Goal: Task Accomplishment & Management: Use online tool/utility

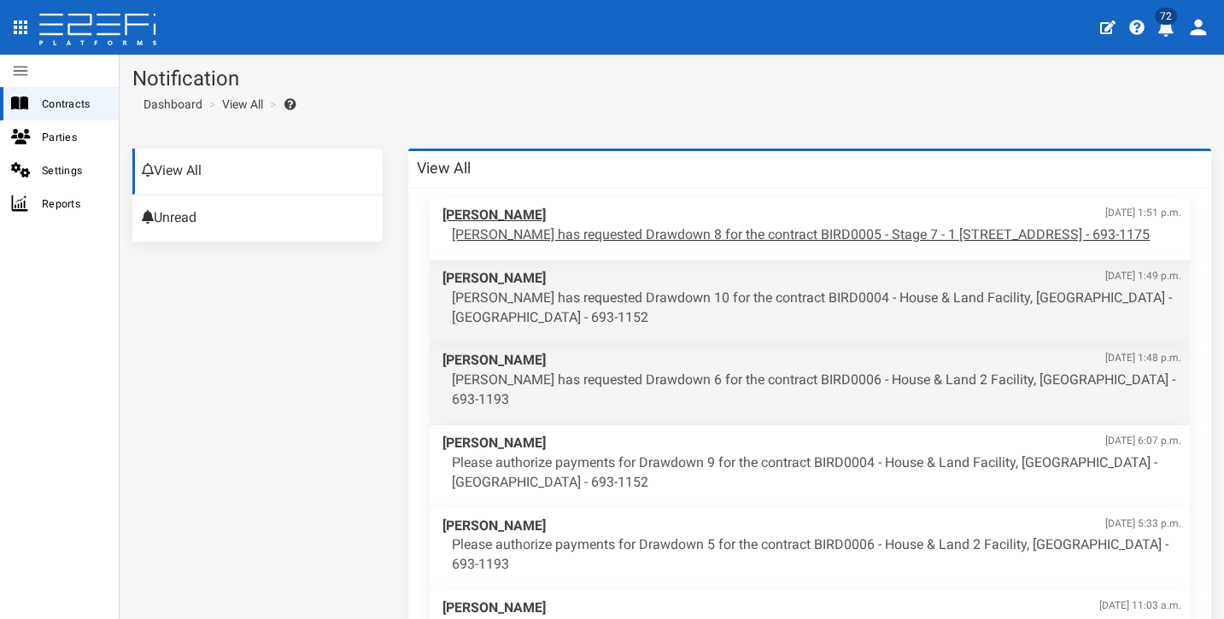
click at [627, 230] on p "[PERSON_NAME] has requested Drawdown 8 for the contract BIRD0005 - Stage 7 - 1 …" at bounding box center [816, 235] width 729 height 20
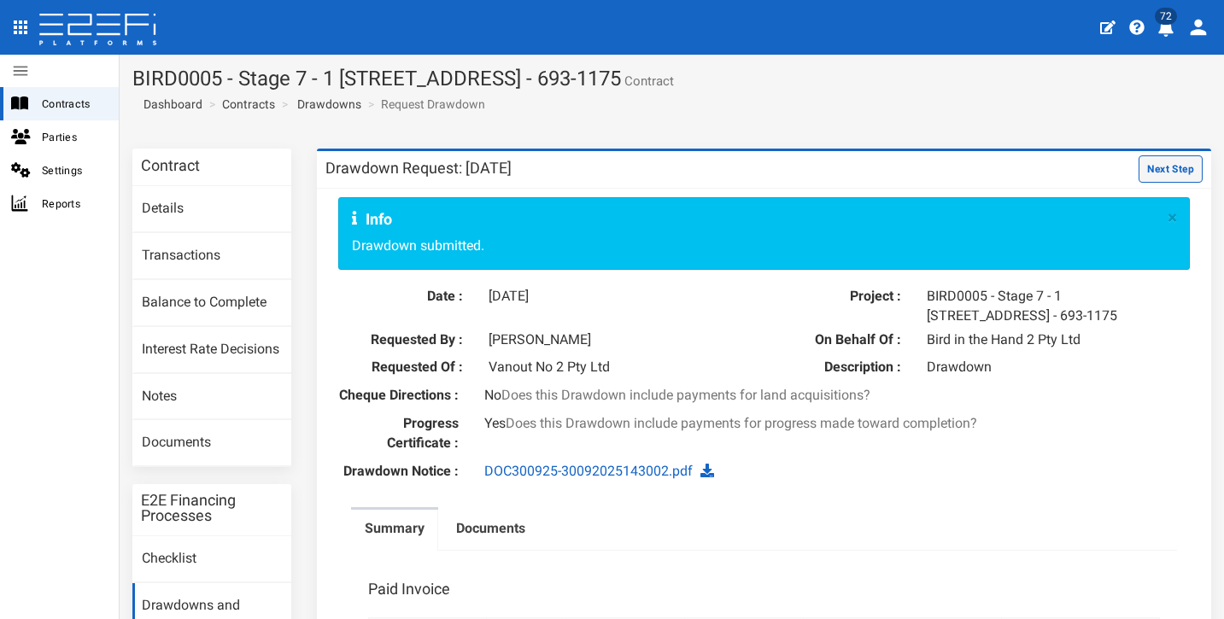
click at [1139, 168] on button "Next Step" at bounding box center [1171, 168] width 64 height 27
click at [1156, 167] on button "Next Step" at bounding box center [1171, 168] width 64 height 27
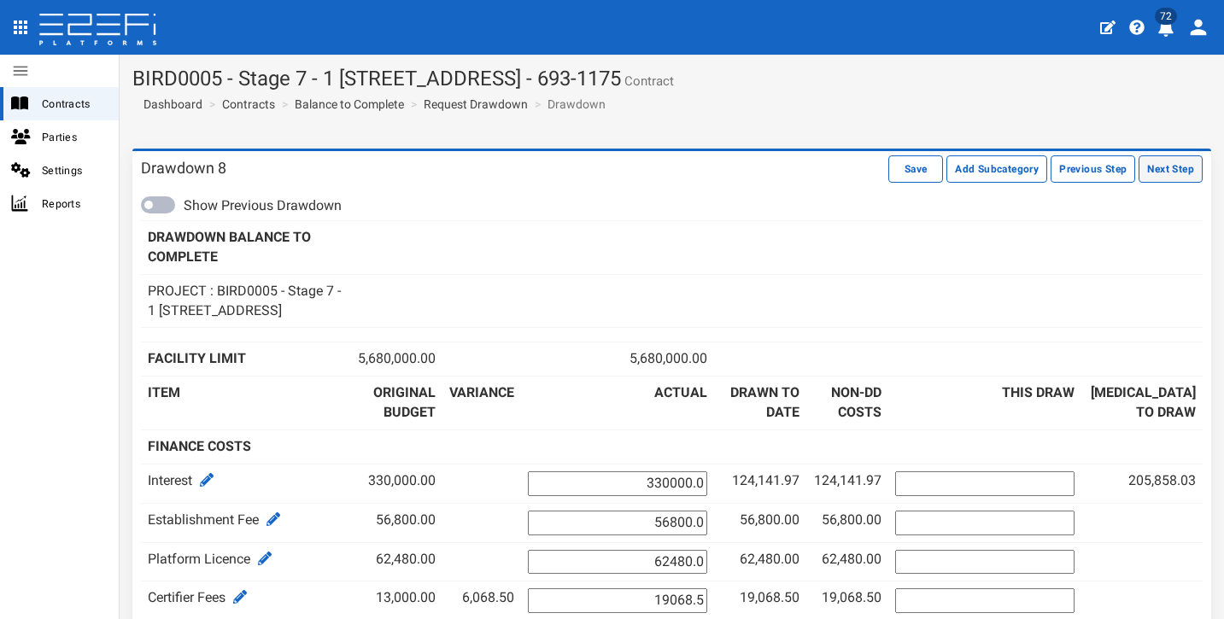
click at [1163, 176] on button "Next Step" at bounding box center [1171, 168] width 64 height 27
click at [1174, 172] on button "Next Step" at bounding box center [1171, 168] width 64 height 27
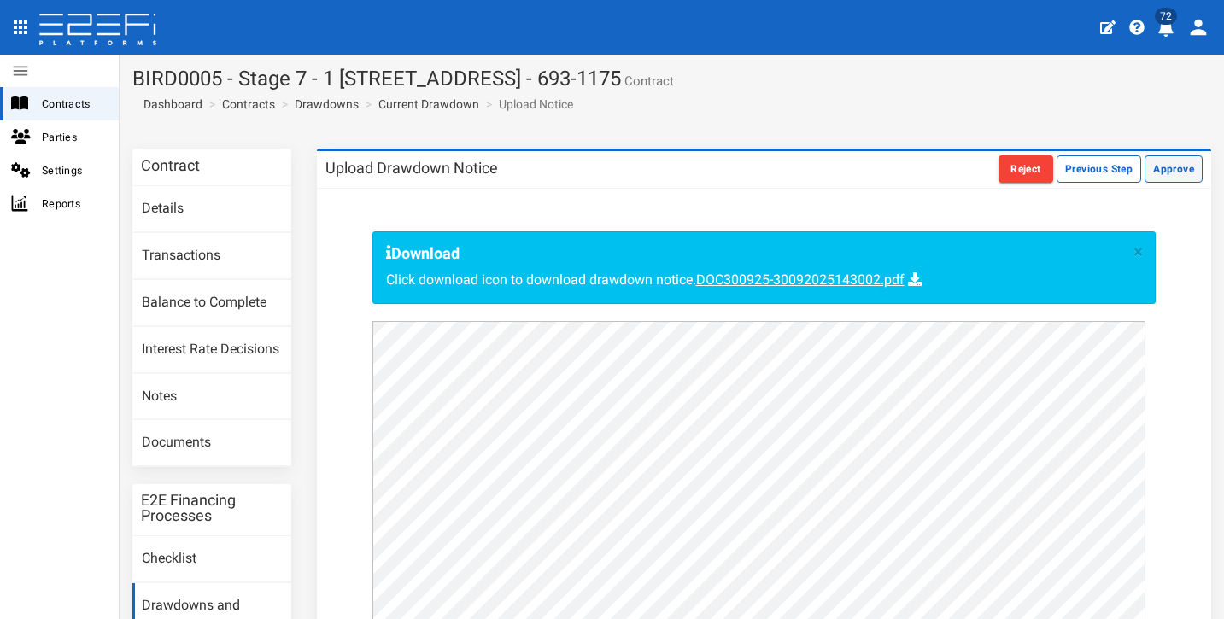
click at [1167, 172] on button "Approve" at bounding box center [1174, 168] width 58 height 27
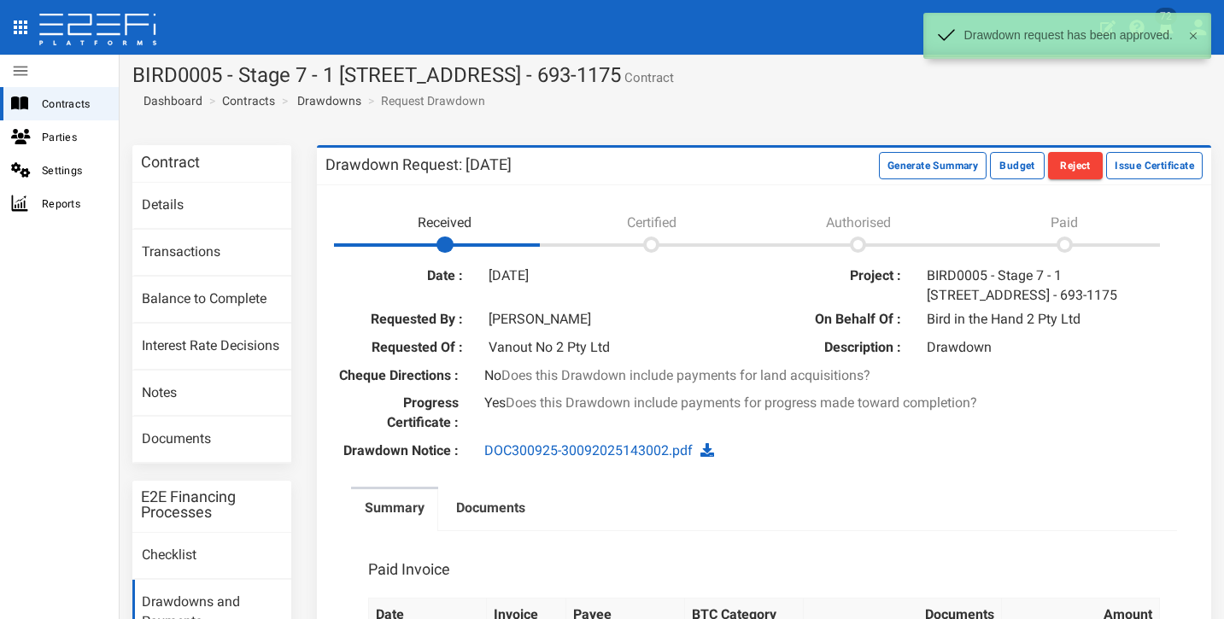
scroll to position [9, 0]
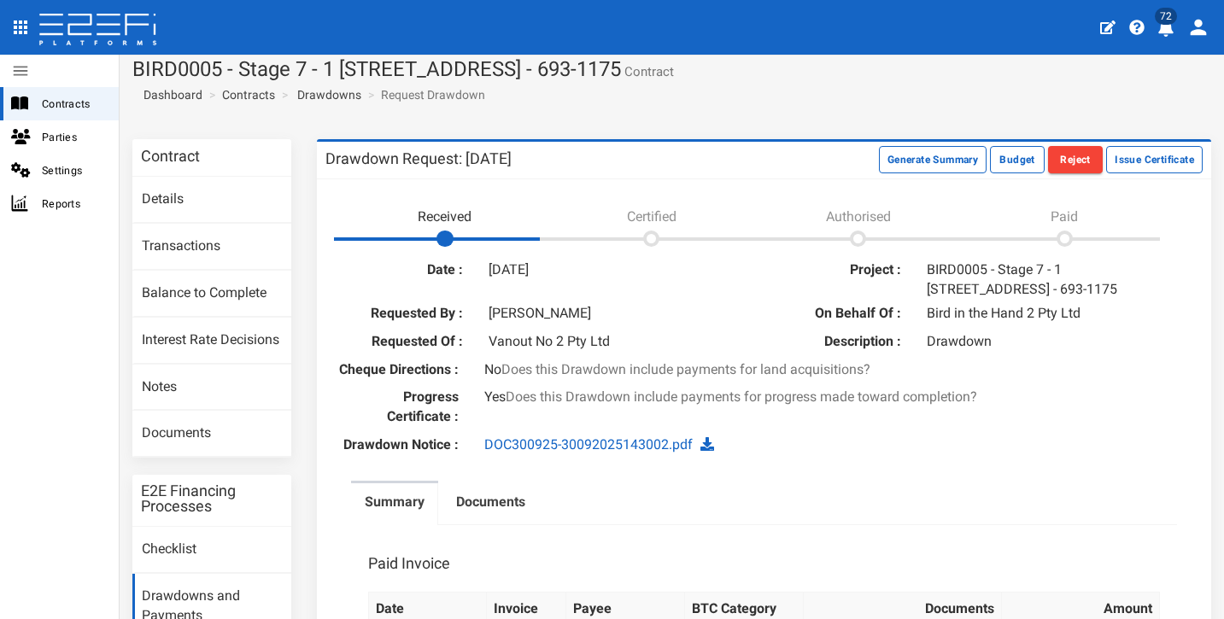
click at [1163, 31] on icon "profile" at bounding box center [1165, 28] width 15 height 17
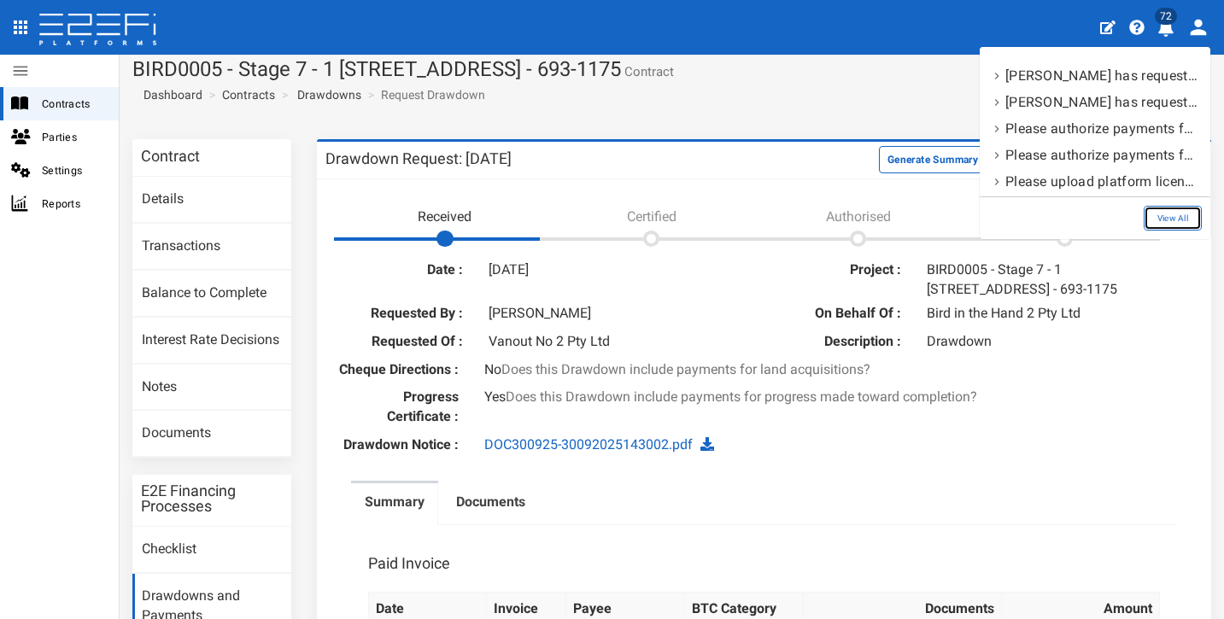
click at [1179, 212] on link "View All" at bounding box center [1173, 218] width 58 height 25
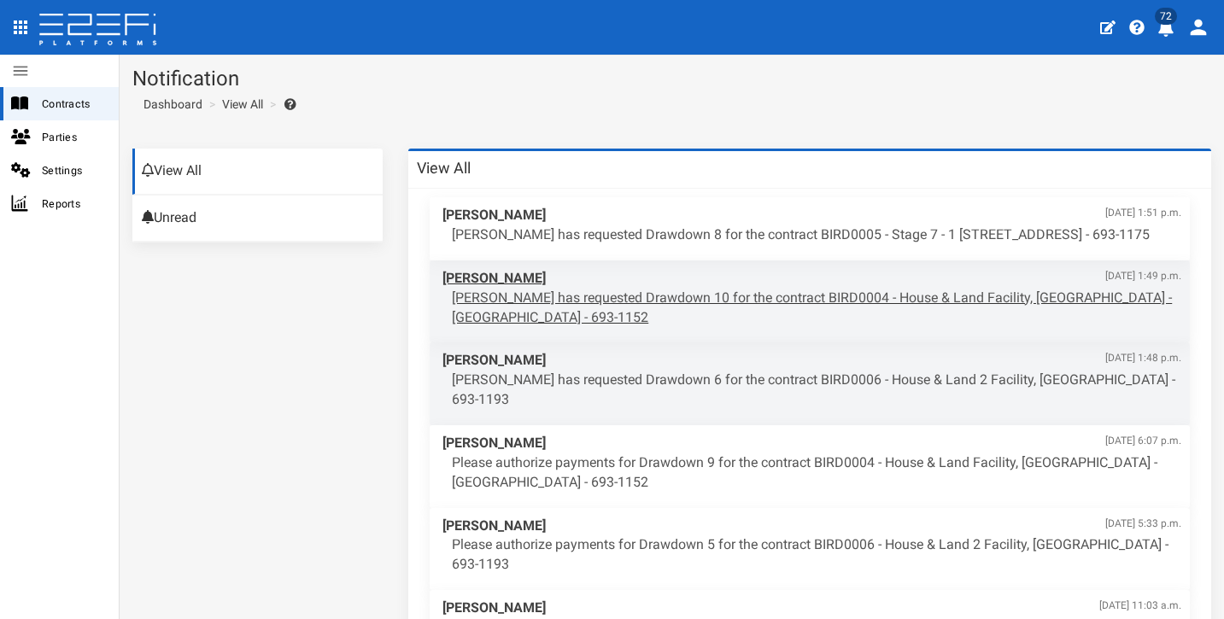
click at [792, 305] on p "[PERSON_NAME] has requested Drawdown 10 for the contract BIRD0004 - House & Lan…" at bounding box center [816, 308] width 729 height 39
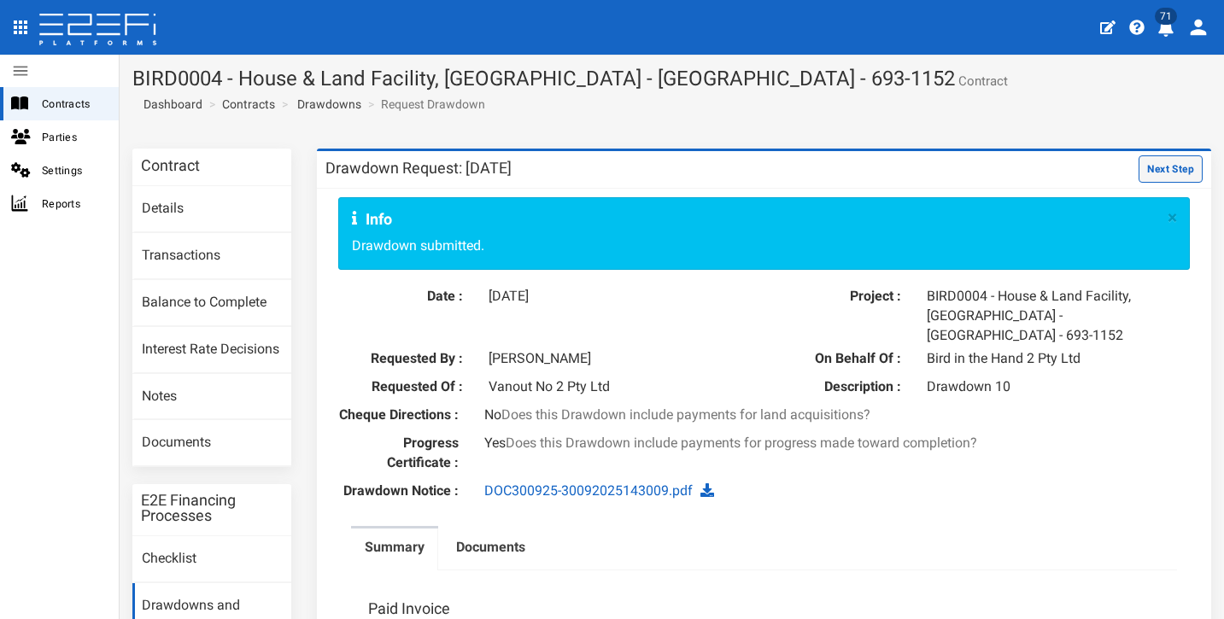
click at [1186, 166] on button "Next Step" at bounding box center [1171, 168] width 64 height 27
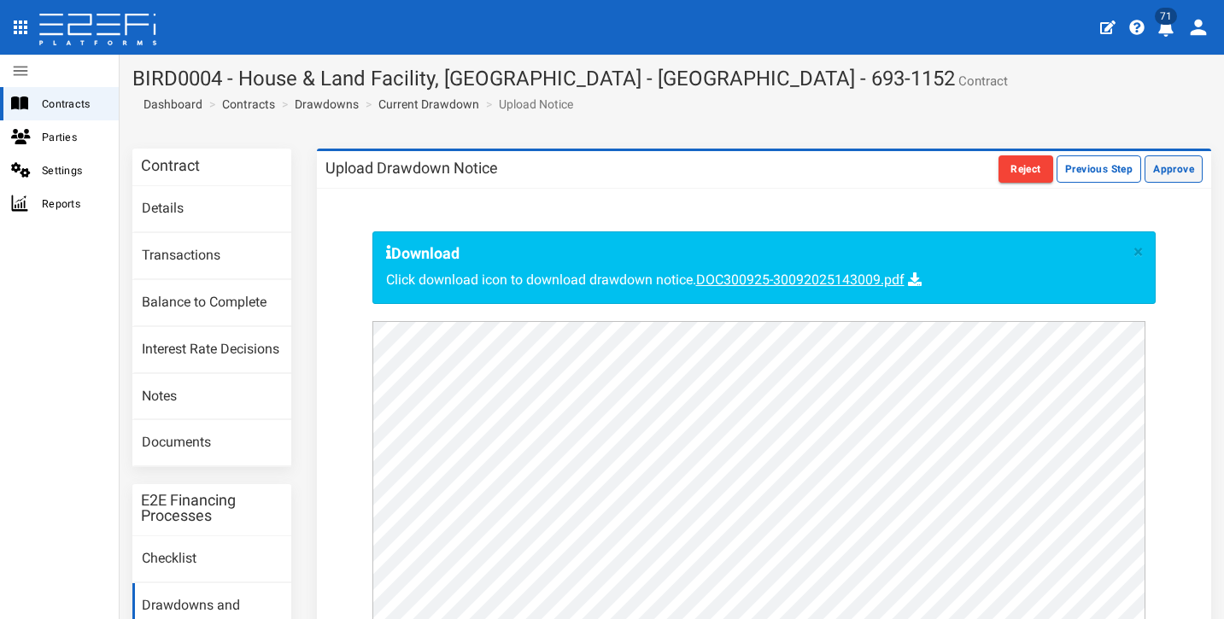
click at [1168, 165] on button "Approve" at bounding box center [1174, 168] width 58 height 27
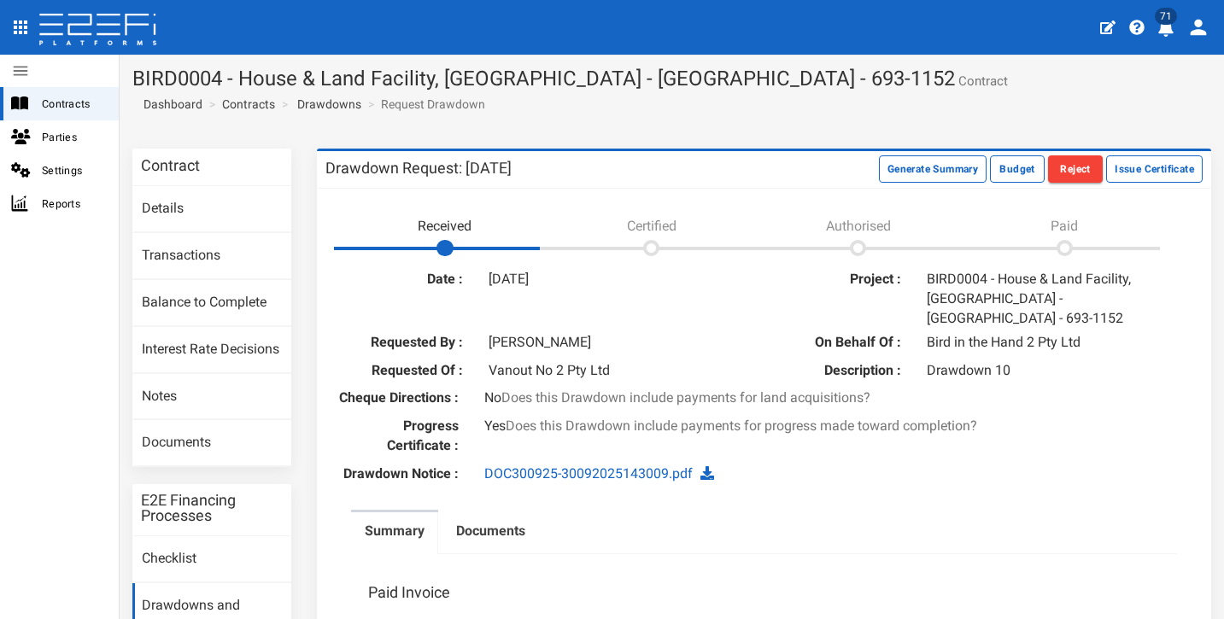
click at [1170, 35] on icon "profile" at bounding box center [1165, 28] width 17 height 17
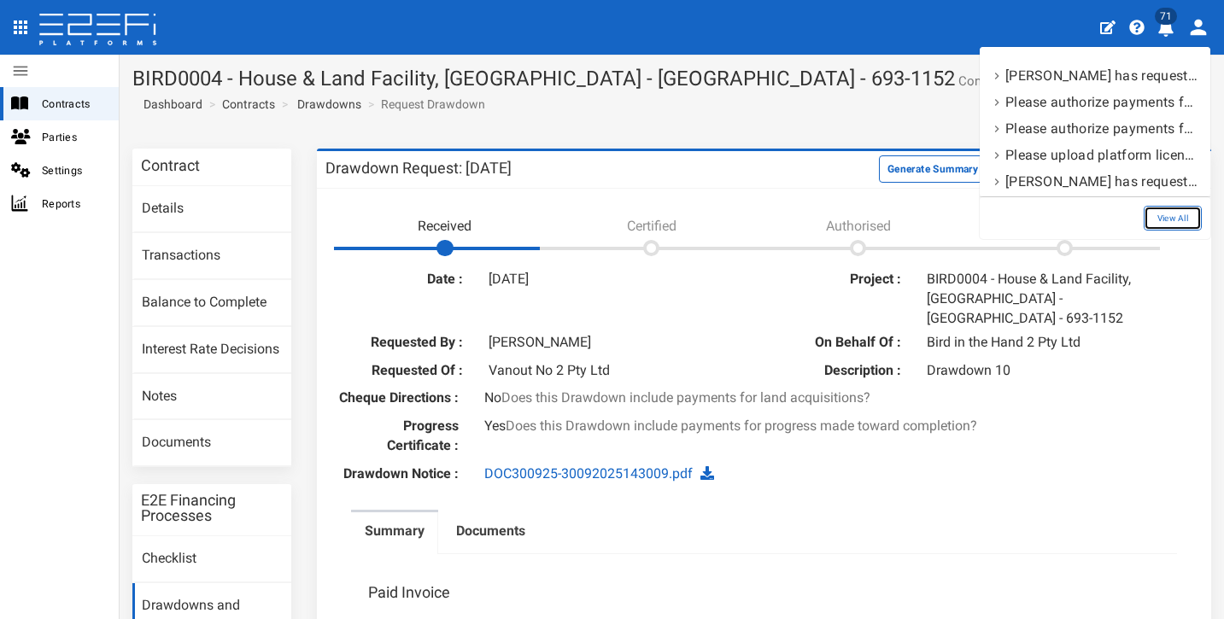
click at [1178, 220] on link "View All" at bounding box center [1173, 218] width 58 height 25
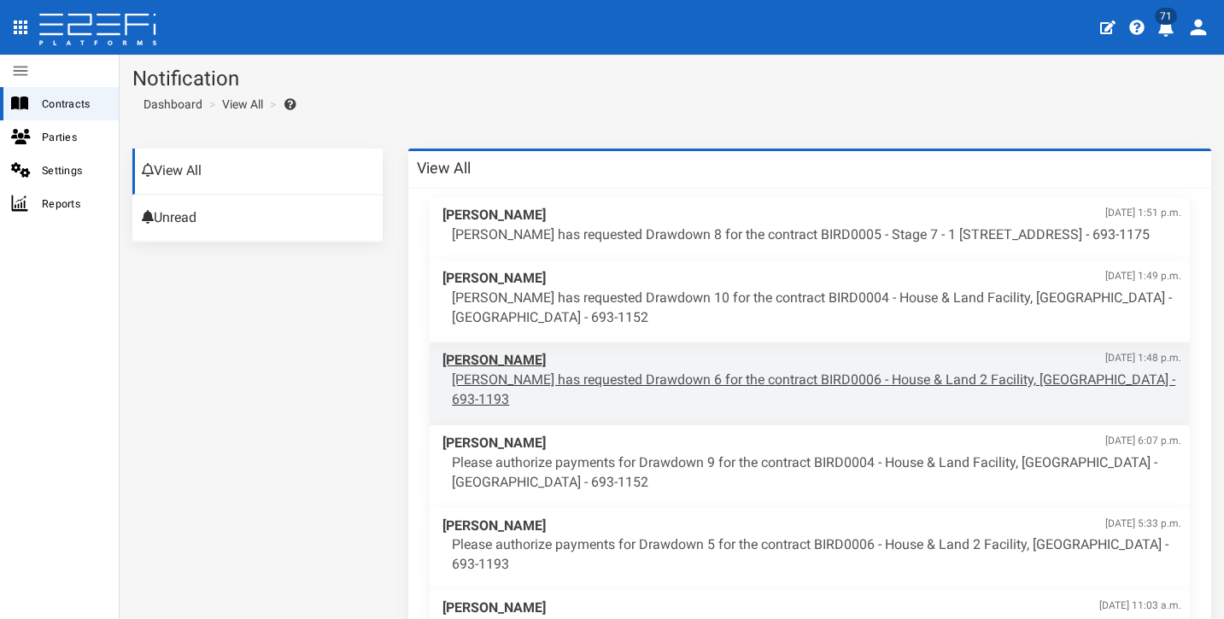
click at [607, 398] on p "[PERSON_NAME] has requested Drawdown 6 for the contract BIRD0006 - House & Land…" at bounding box center [816, 390] width 729 height 39
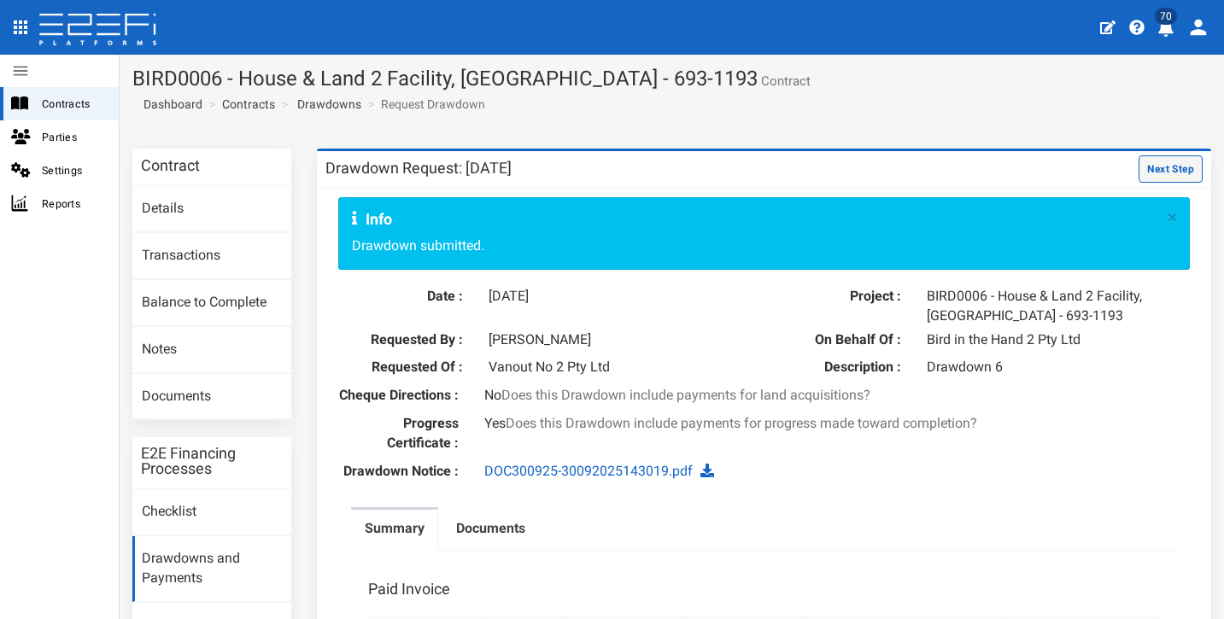
click at [1149, 164] on button "Next Step" at bounding box center [1171, 168] width 64 height 27
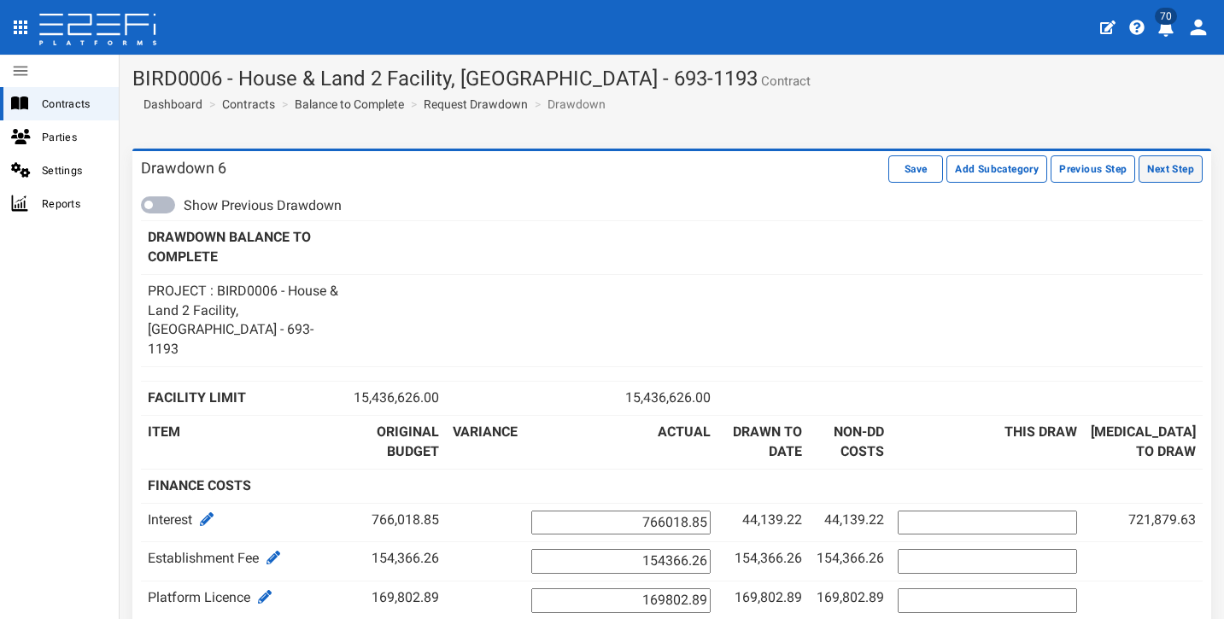
click at [1186, 165] on button "Next Step" at bounding box center [1171, 168] width 64 height 27
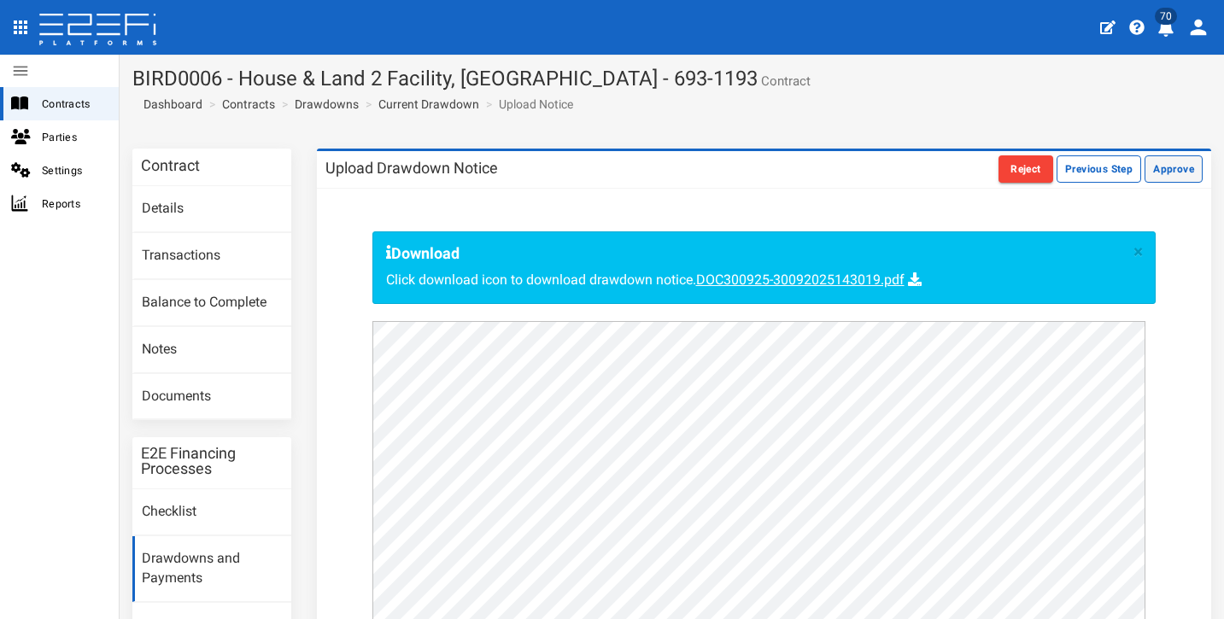
click at [1163, 167] on button "Approve" at bounding box center [1174, 168] width 58 height 27
